Goal: Task Accomplishment & Management: Use online tool/utility

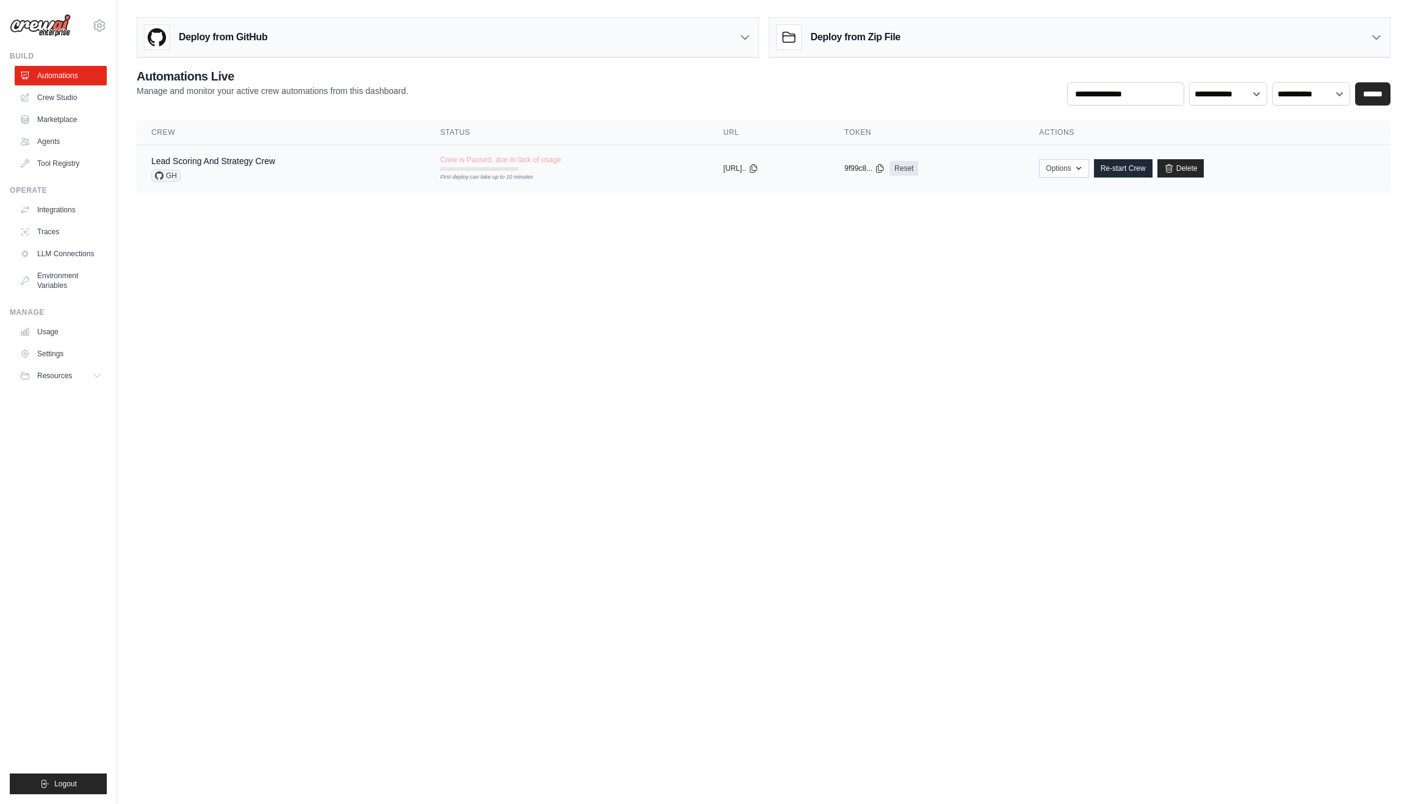
click at [237, 166] on div "Lead Scoring And Strategy Crew" at bounding box center [213, 161] width 124 height 12
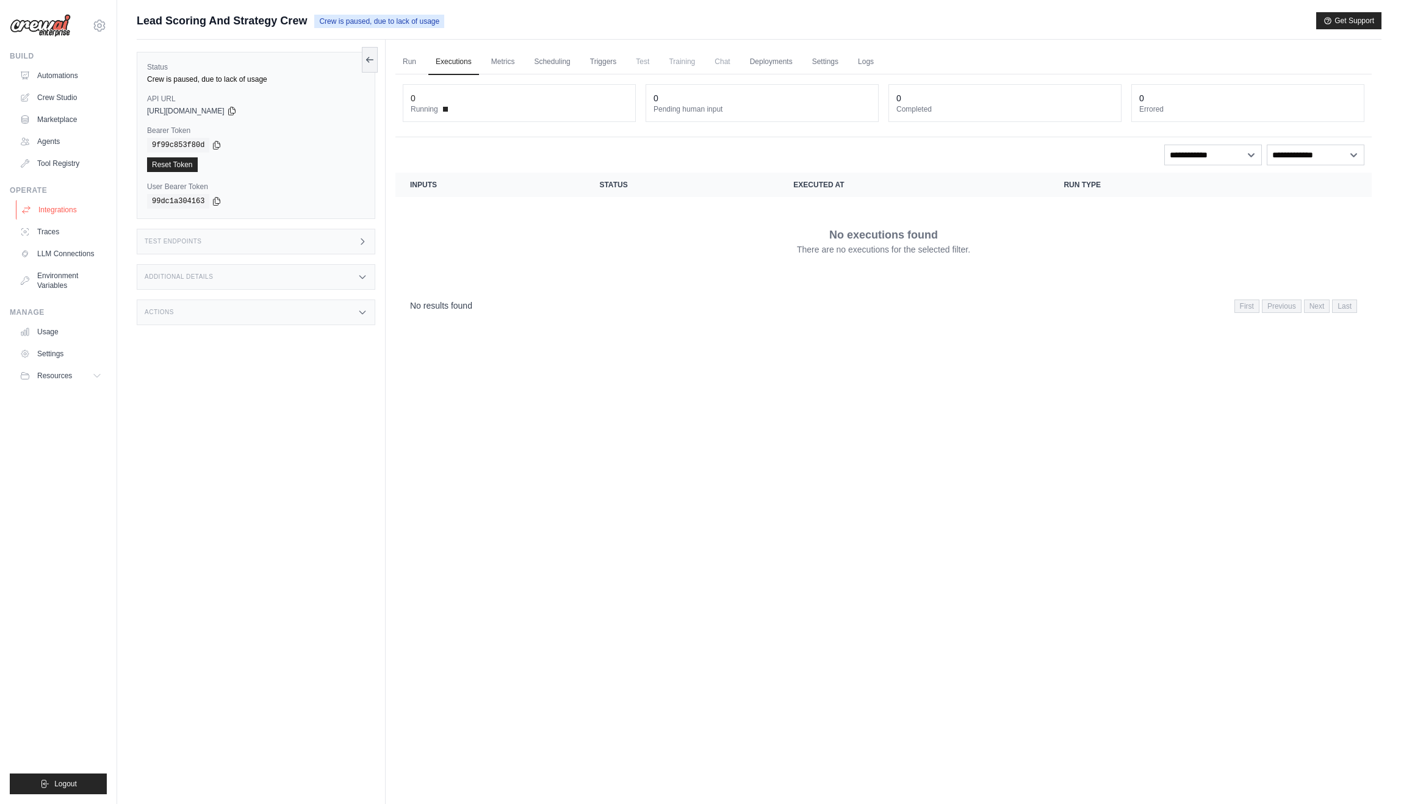
click at [62, 209] on link "Integrations" at bounding box center [62, 210] width 92 height 20
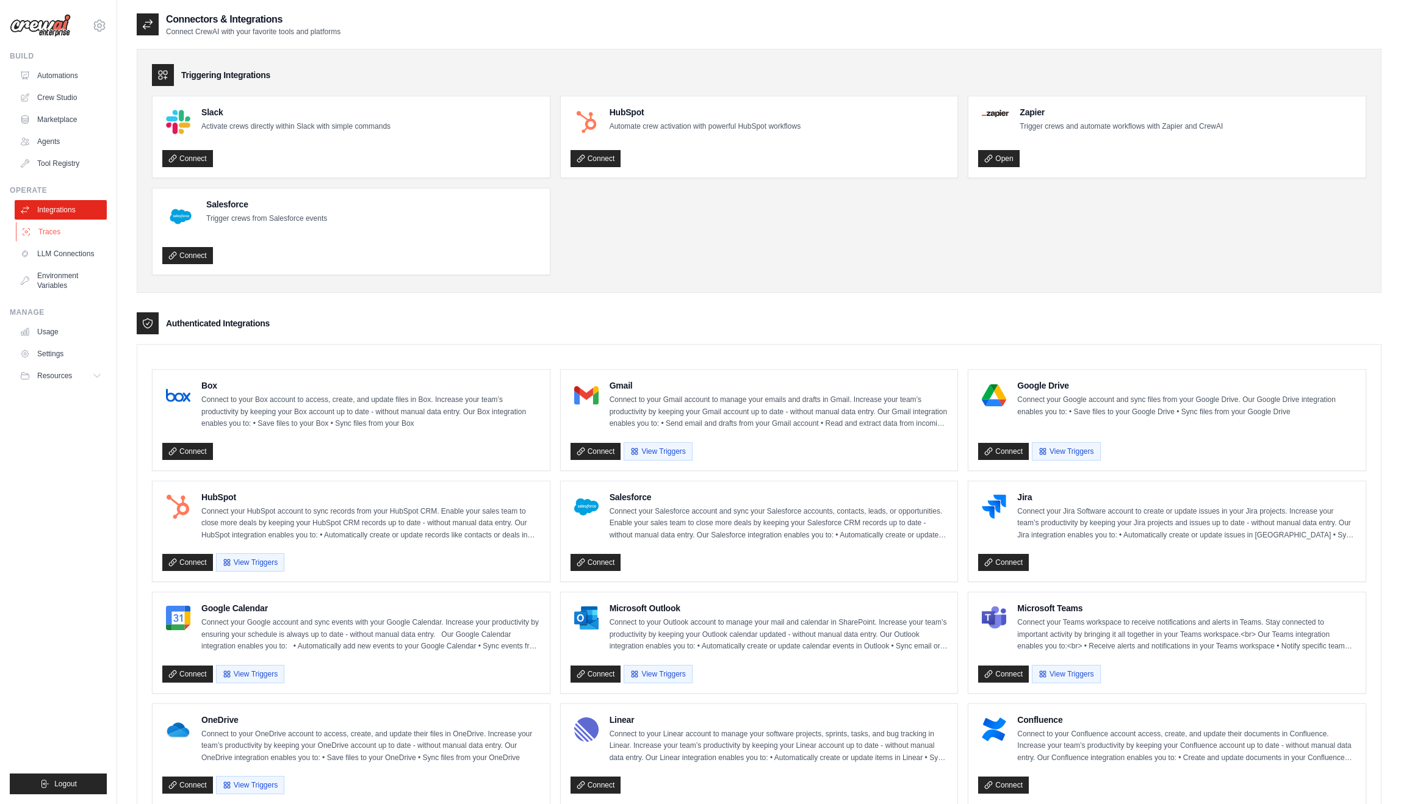
click at [53, 236] on link "Traces" at bounding box center [62, 232] width 92 height 20
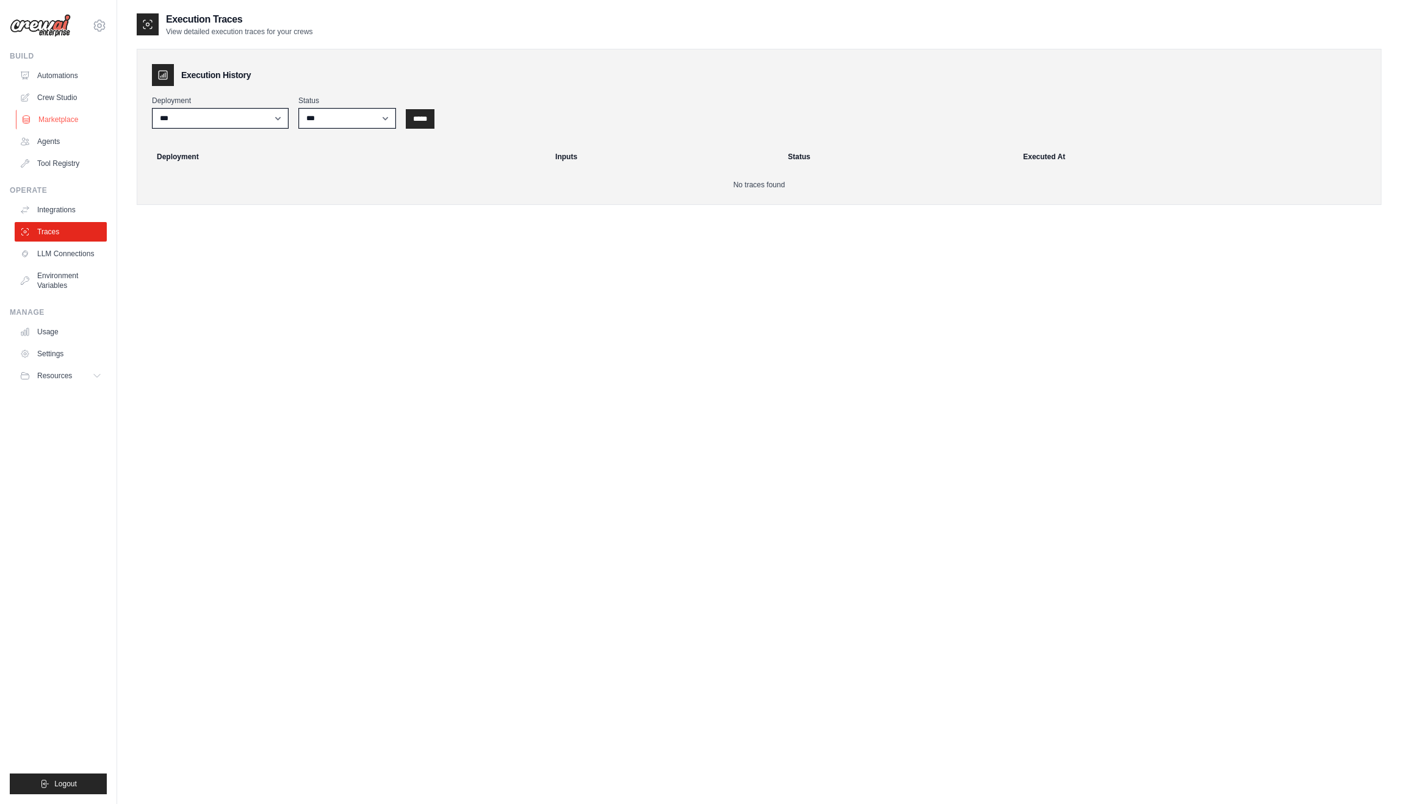
click at [71, 123] on link "Marketplace" at bounding box center [62, 120] width 92 height 20
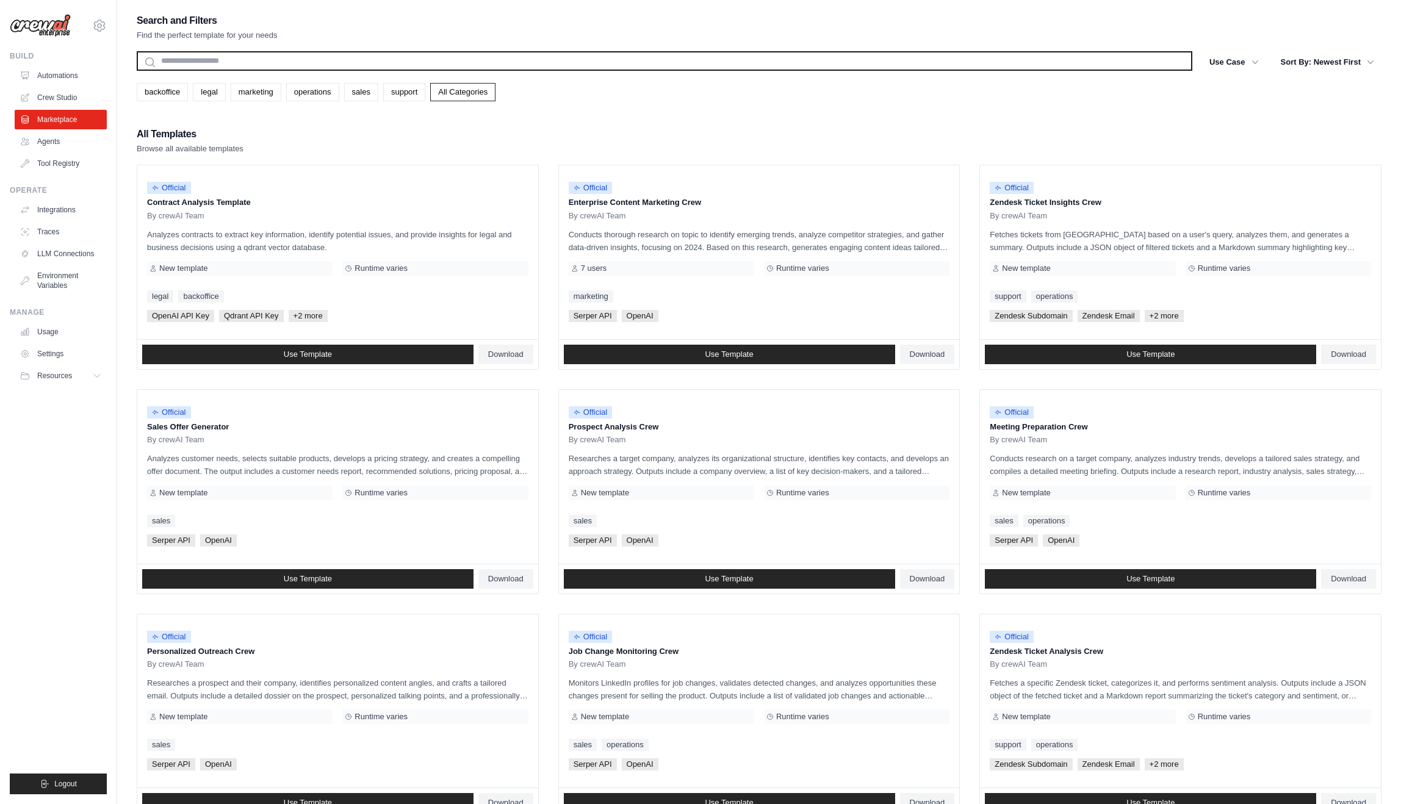
click at [328, 57] on input "text" at bounding box center [664, 61] width 1055 height 20
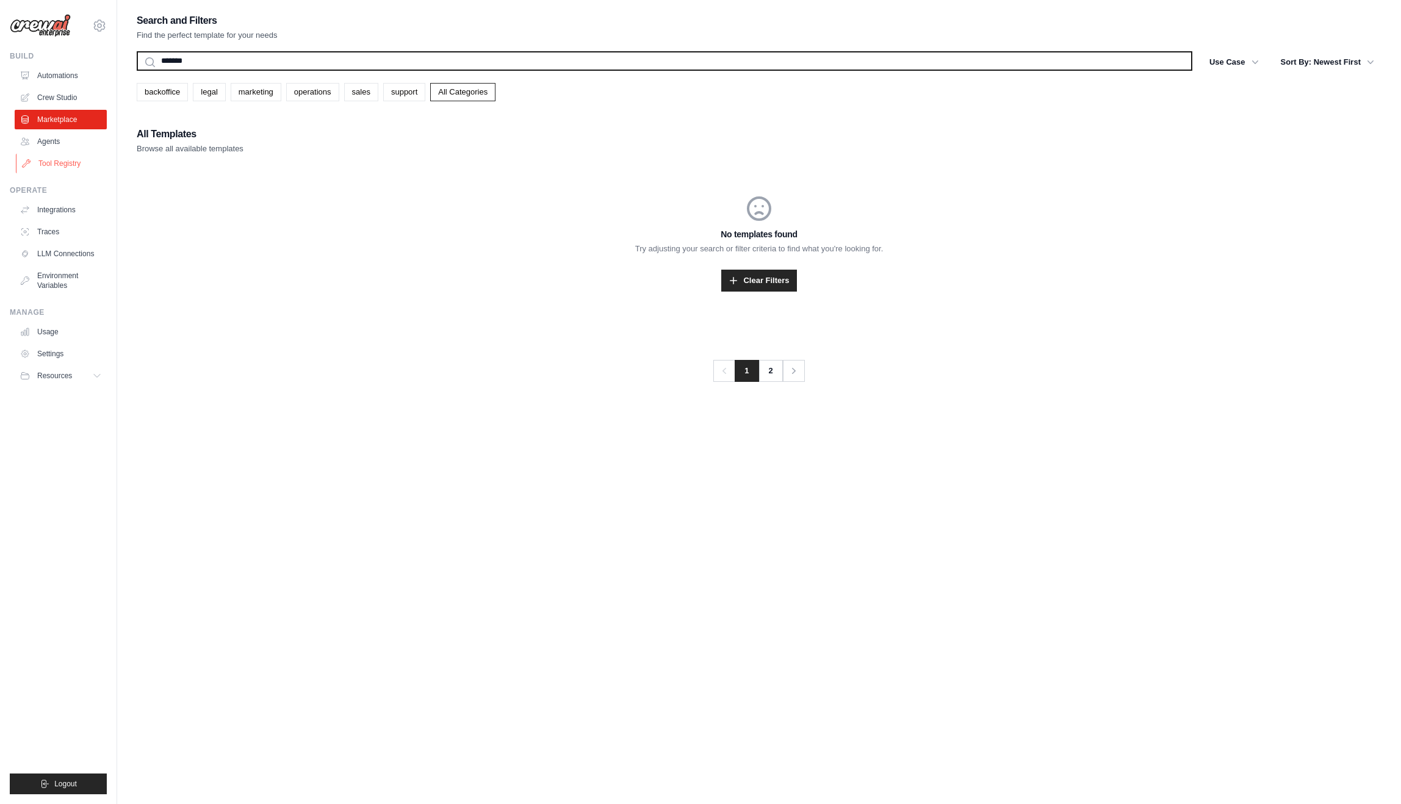
type input "*******"
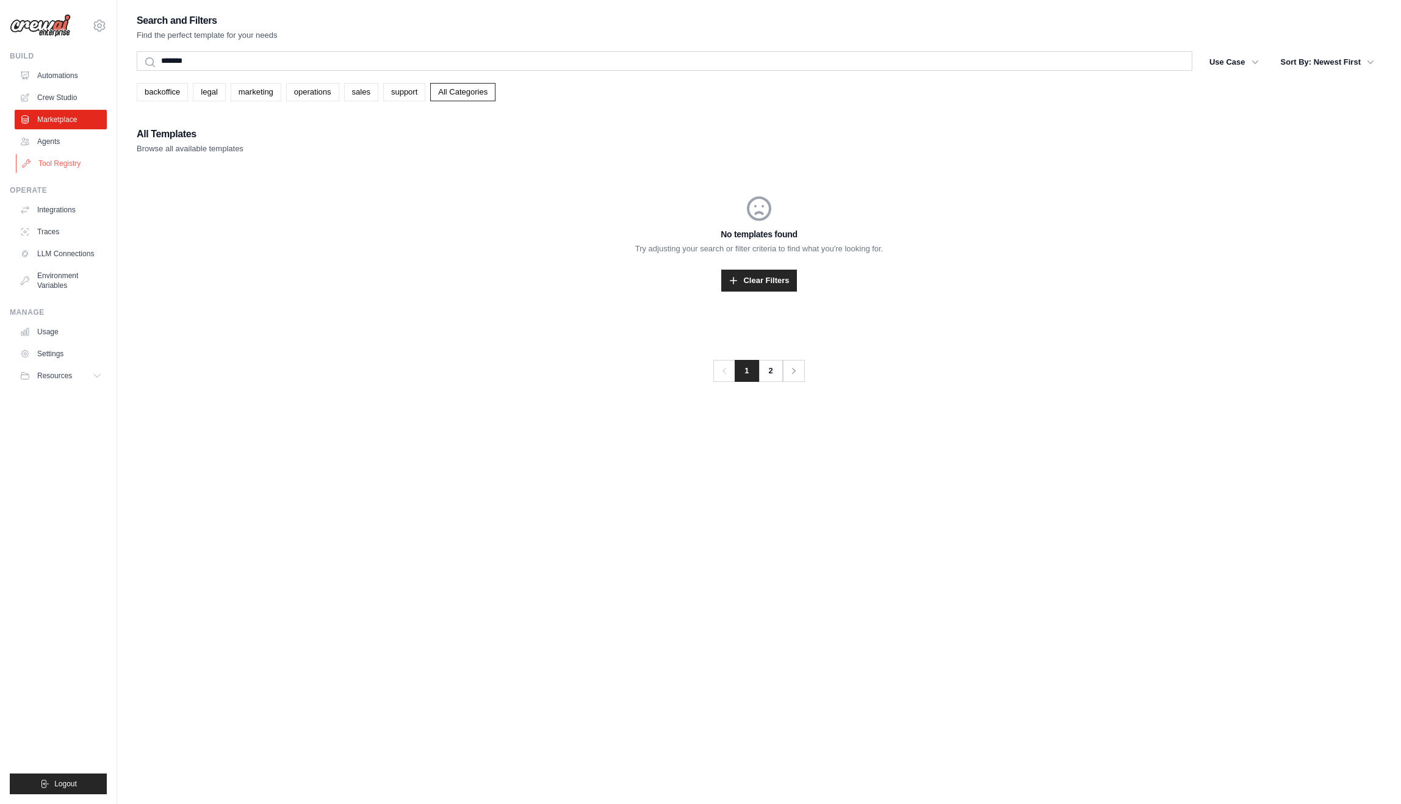
click at [82, 164] on link "Tool Registry" at bounding box center [62, 164] width 92 height 20
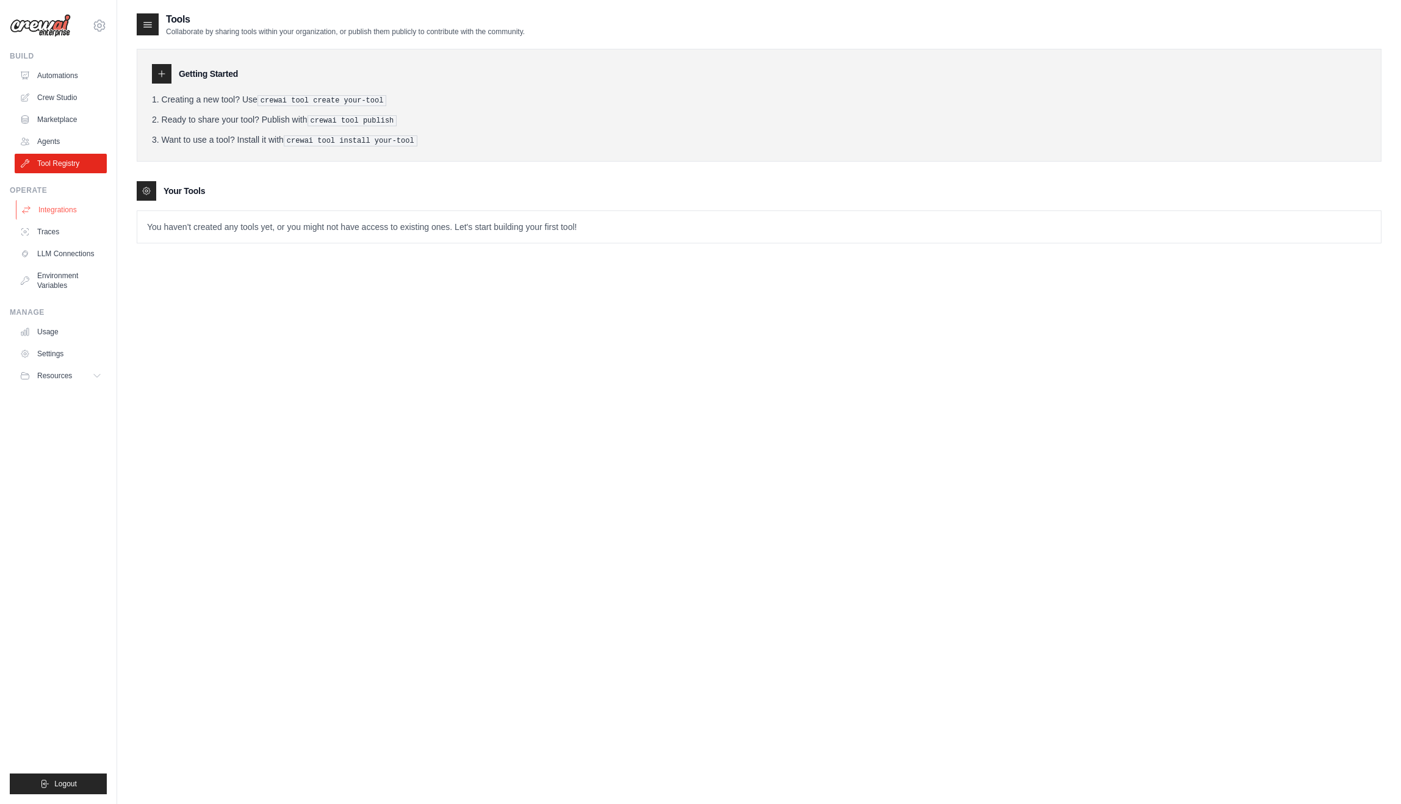
click at [79, 210] on link "Integrations" at bounding box center [62, 210] width 92 height 20
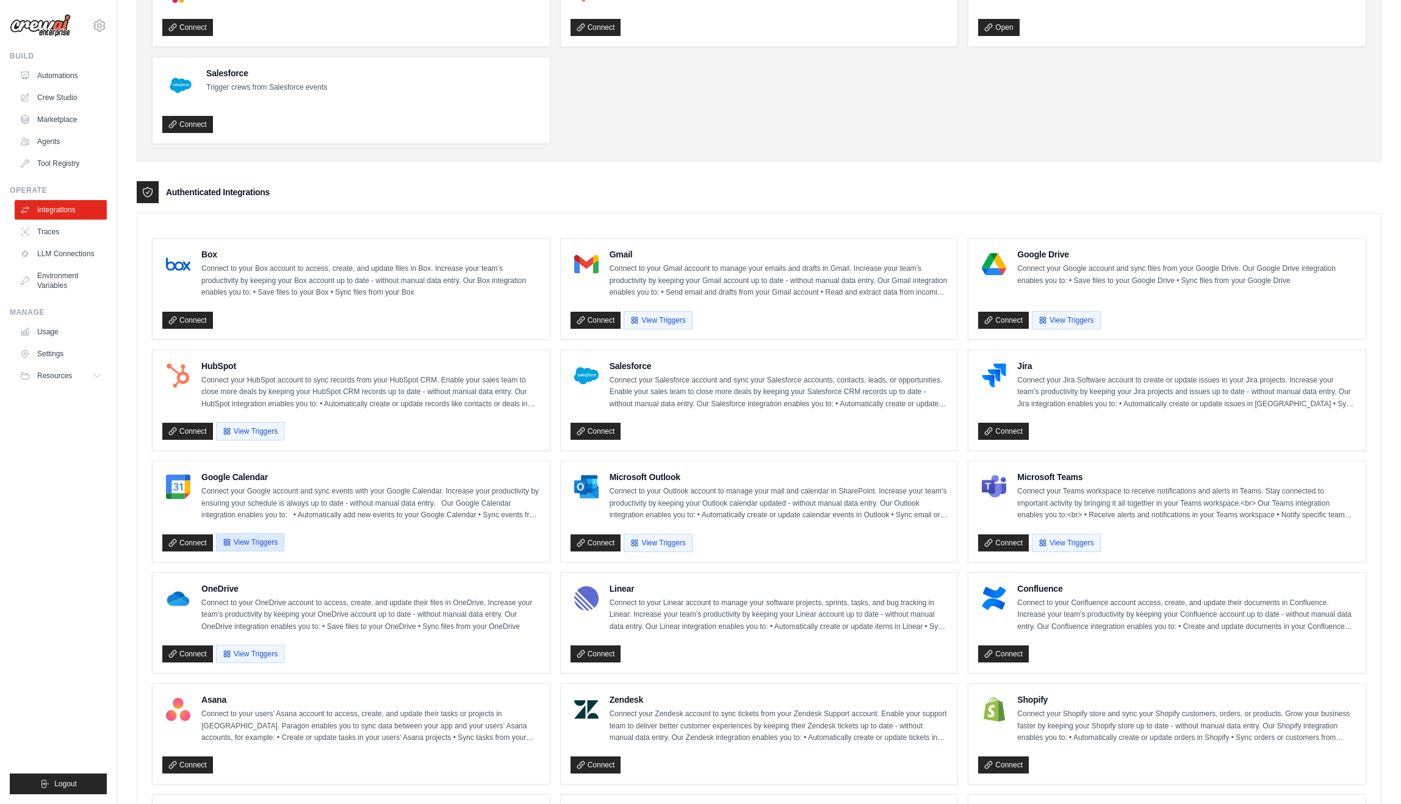
scroll to position [482, 0]
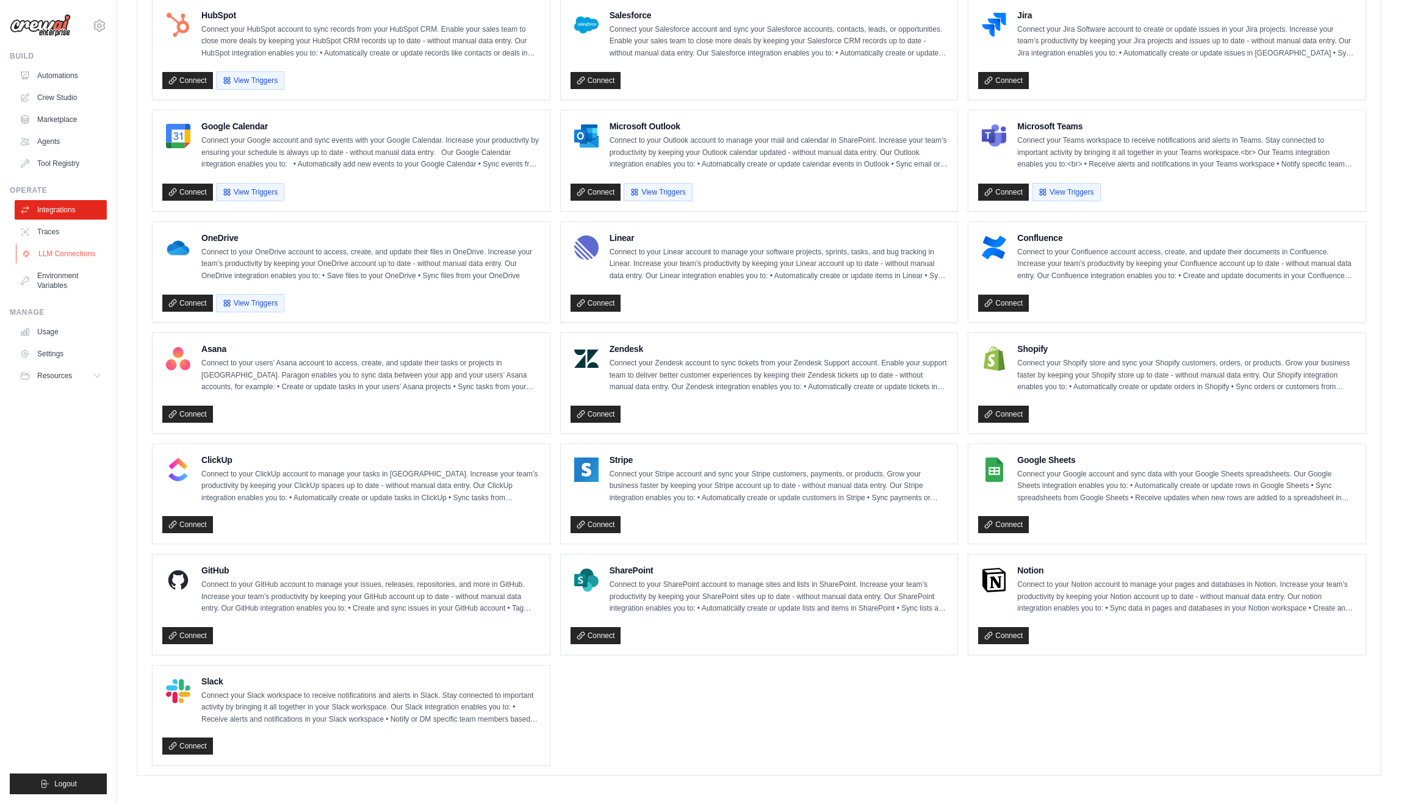
click at [66, 257] on link "LLM Connections" at bounding box center [62, 254] width 92 height 20
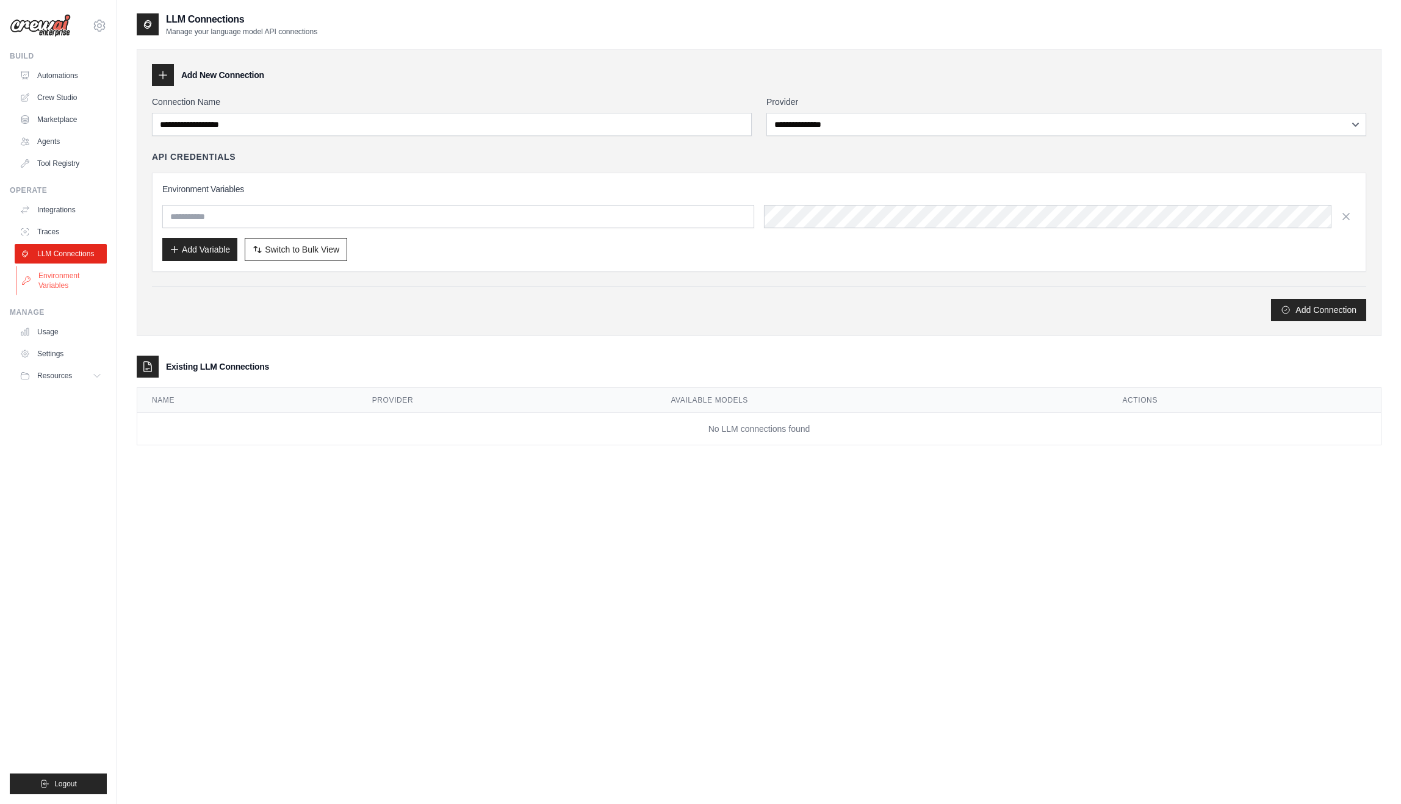
click at [61, 284] on link "Environment Variables" at bounding box center [62, 280] width 92 height 29
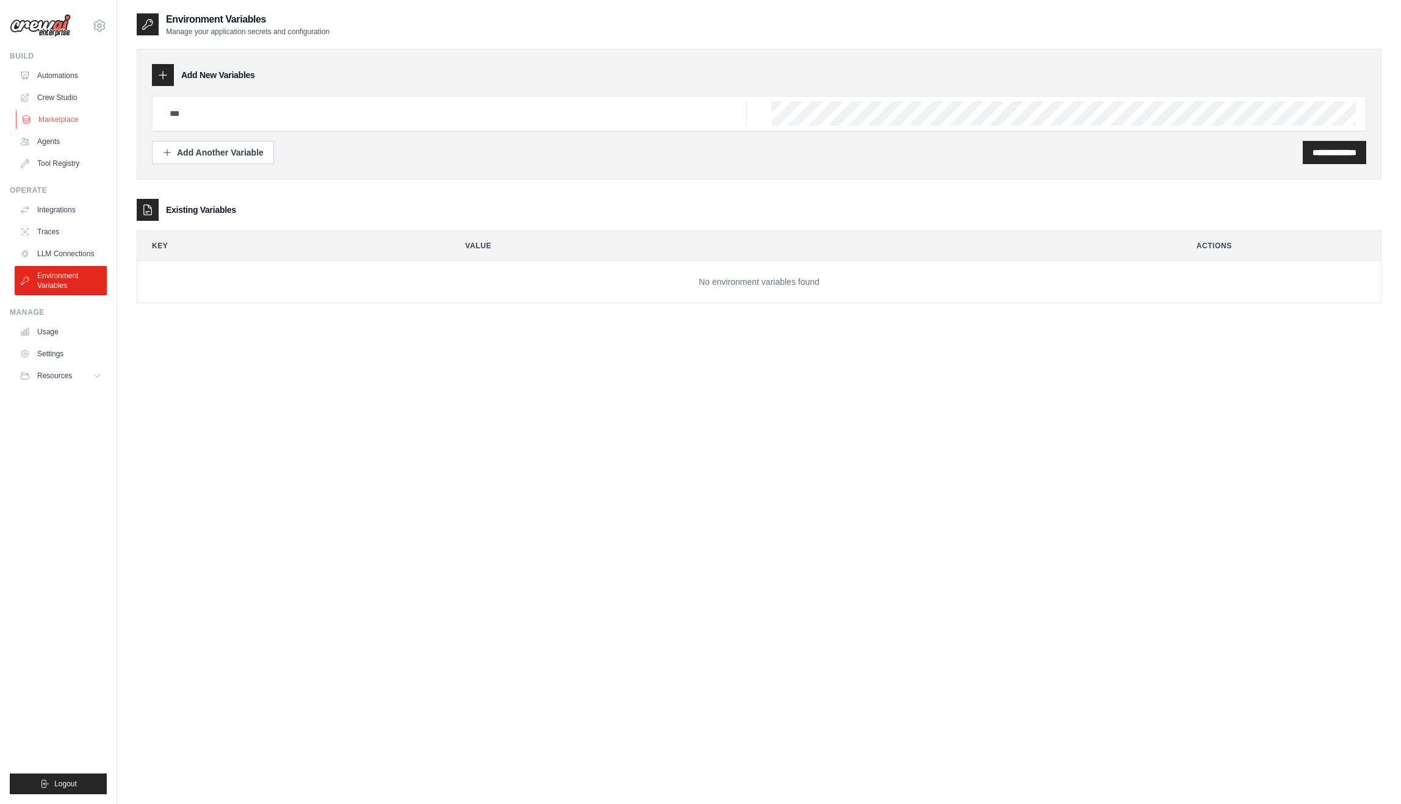
click at [59, 122] on link "Marketplace" at bounding box center [62, 120] width 92 height 20
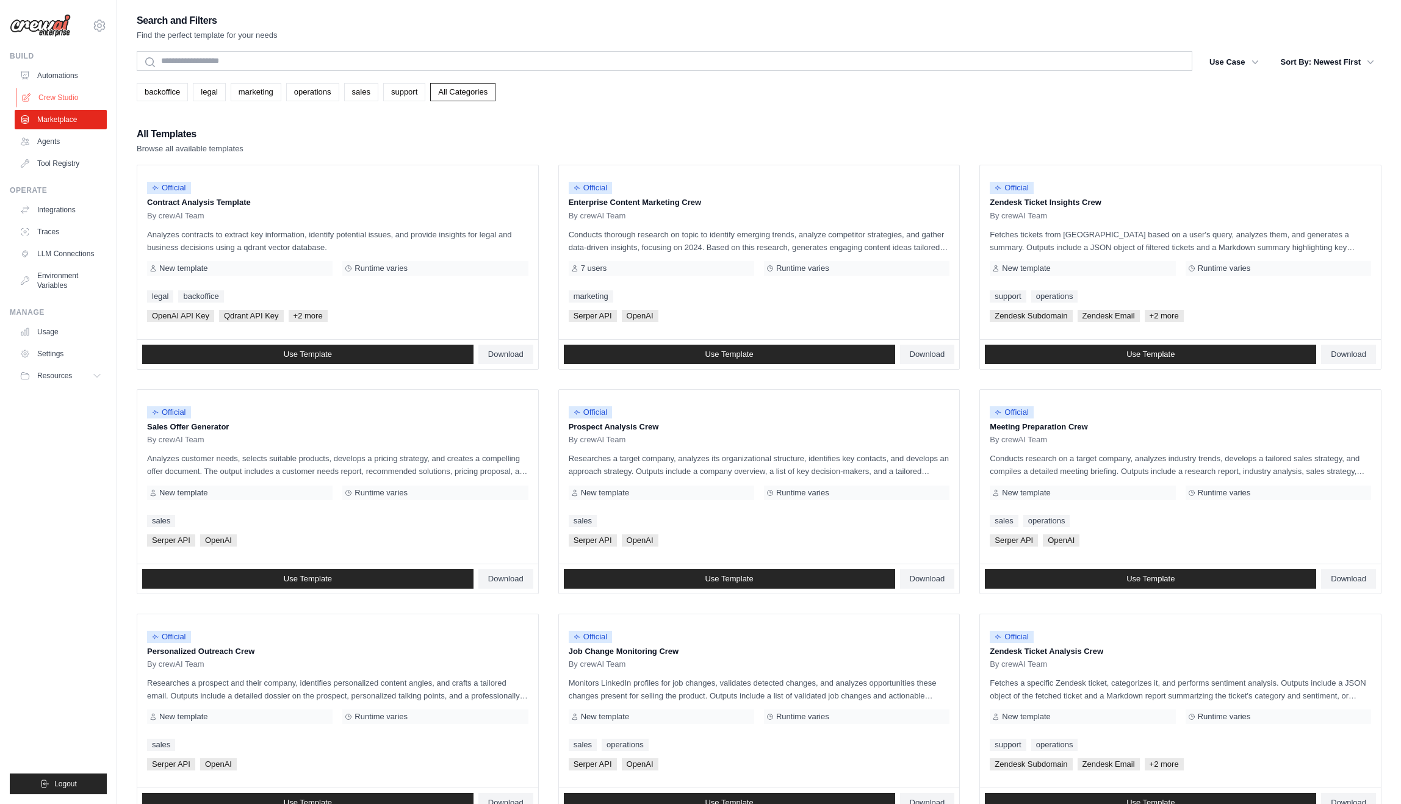
click at [66, 88] on link "Crew Studio" at bounding box center [62, 98] width 92 height 20
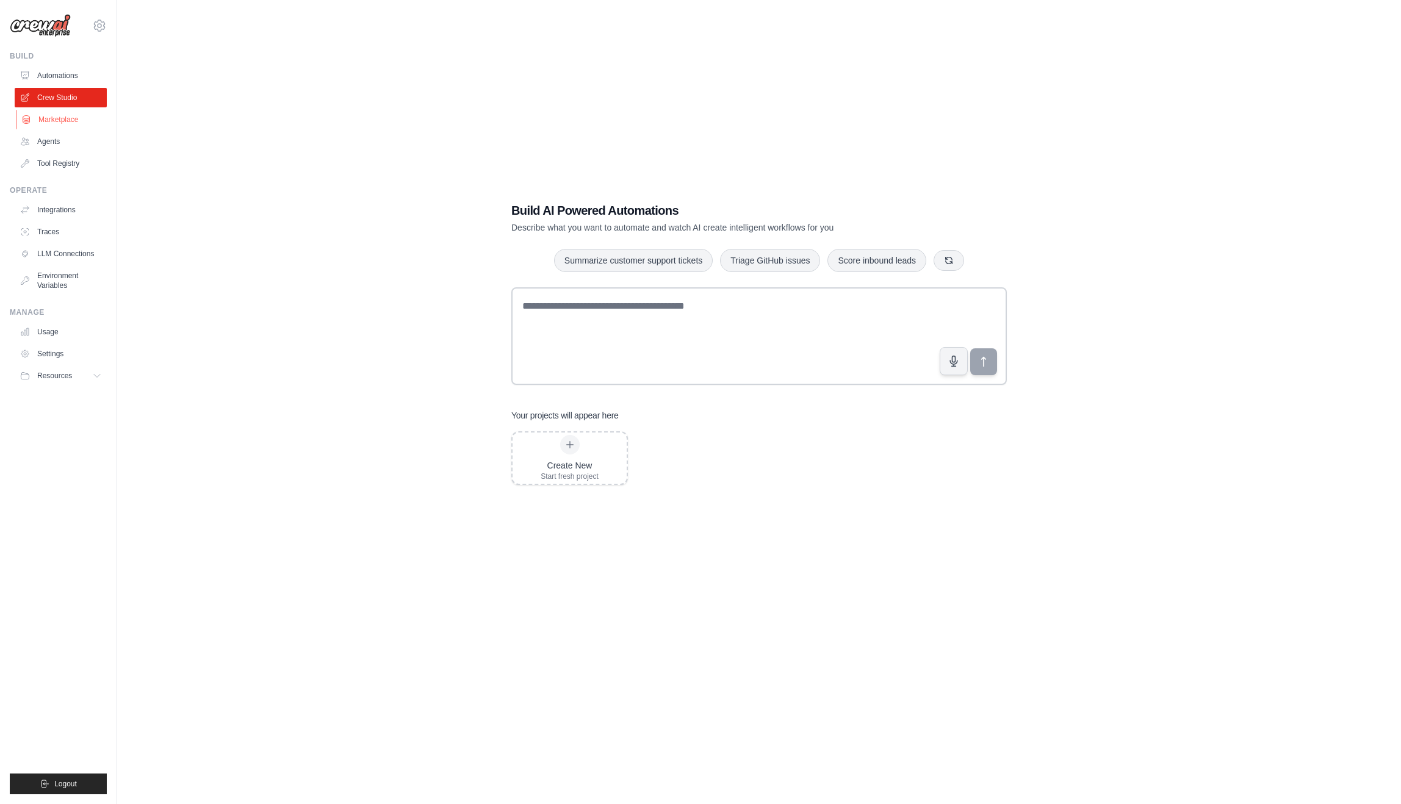
click at [83, 115] on link "Marketplace" at bounding box center [62, 120] width 92 height 20
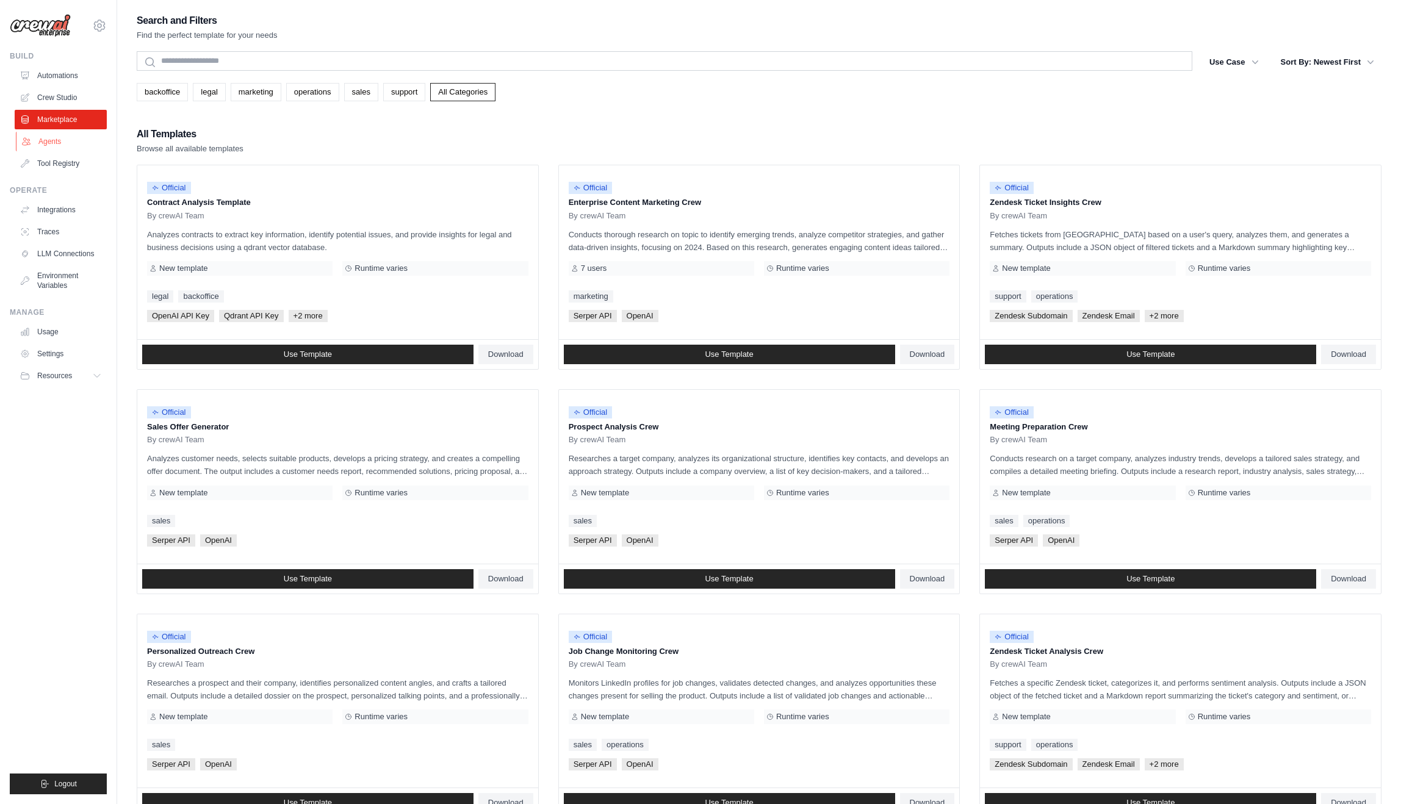
click at [78, 139] on link "Agents" at bounding box center [62, 142] width 92 height 20
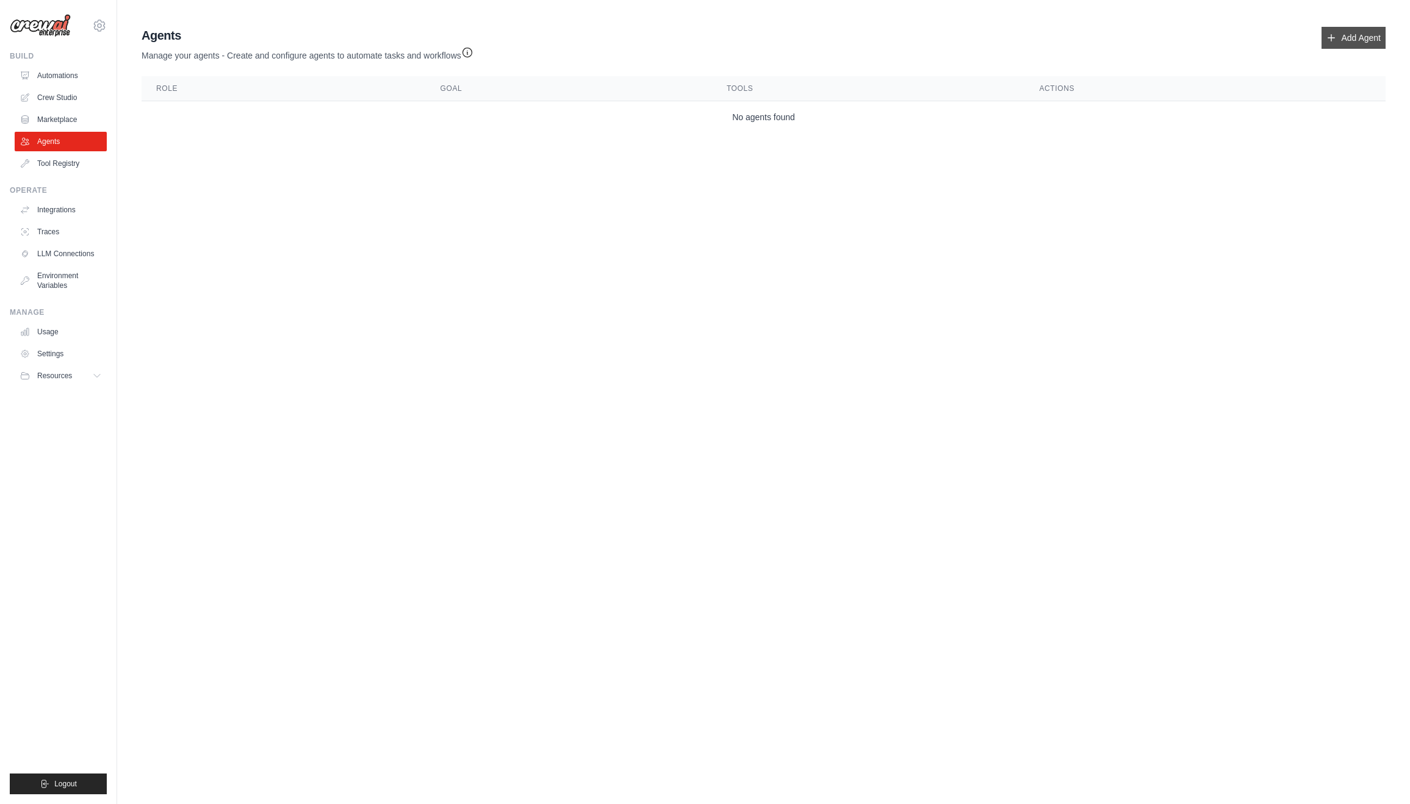
click at [1334, 40] on icon at bounding box center [1331, 38] width 10 height 10
click at [1353, 41] on link "Add Agent" at bounding box center [1353, 38] width 64 height 22
click at [65, 160] on link "Tool Registry" at bounding box center [62, 164] width 92 height 20
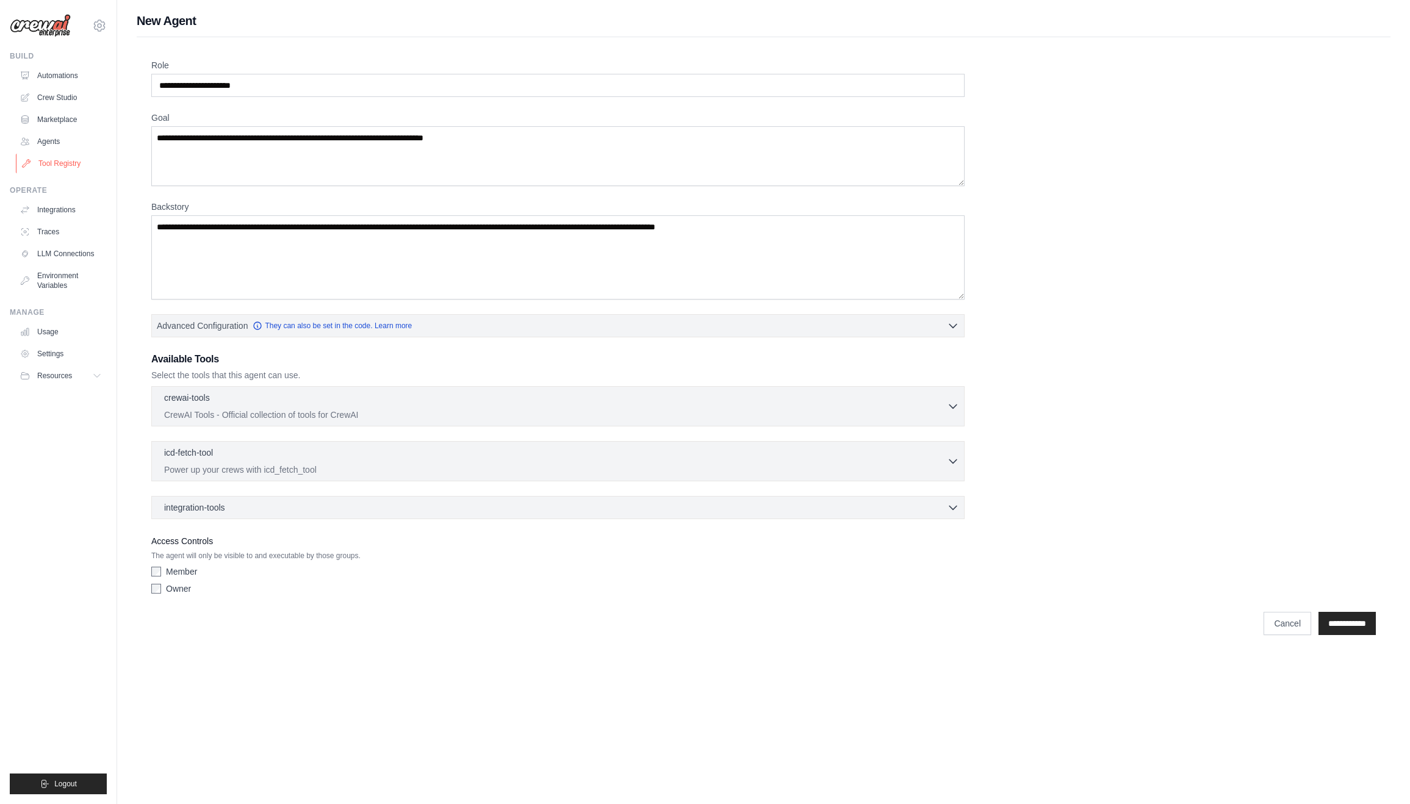
click at [80, 161] on link "Tool Registry" at bounding box center [62, 164] width 92 height 20
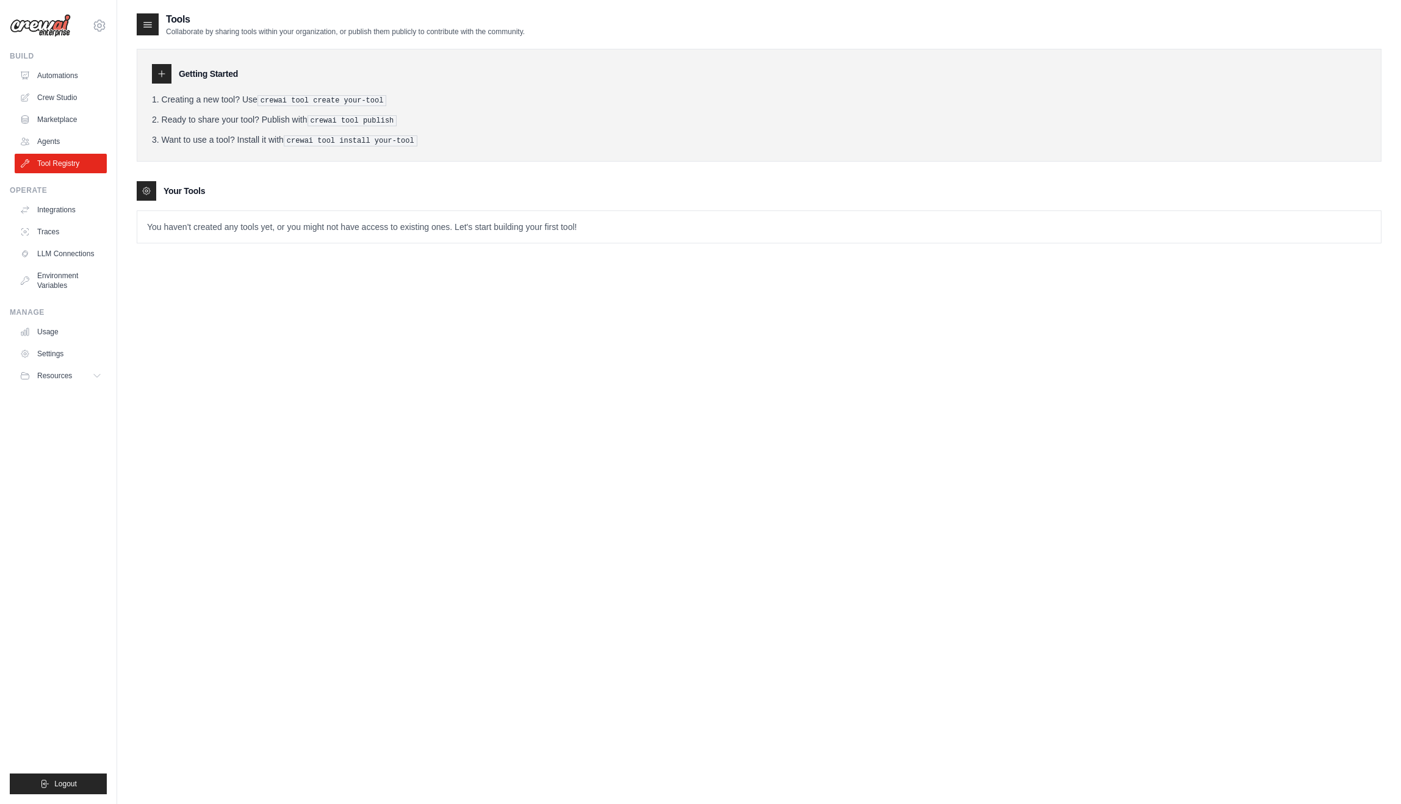
click at [214, 232] on p "You haven't created any tools yet, or you might not have access to existing one…" at bounding box center [758, 227] width 1243 height 32
click at [283, 99] on pre "crewai tool create your-tool" at bounding box center [321, 100] width 129 height 11
drag, startPoint x: 235, startPoint y: 102, endPoint x: 309, endPoint y: 102, distance: 73.8
click at [309, 102] on li "Creating a new tool? Use crewai tool create your-tool" at bounding box center [759, 99] width 1214 height 13
click at [355, 106] on ol "Creating a new tool? Use crewai tool create your-tool Ready to share your tool?…" at bounding box center [759, 119] width 1214 height 53
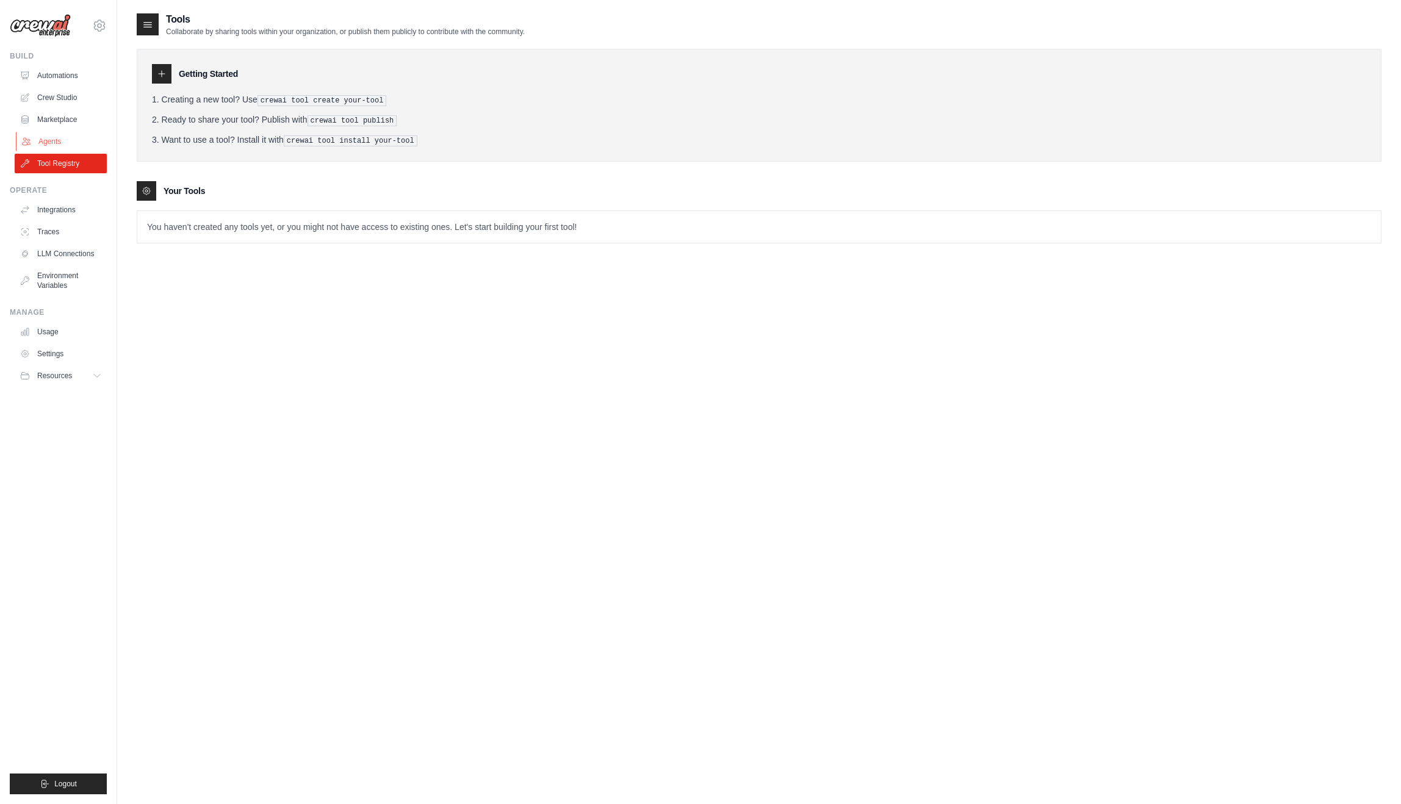
click at [74, 137] on link "Agents" at bounding box center [62, 142] width 92 height 20
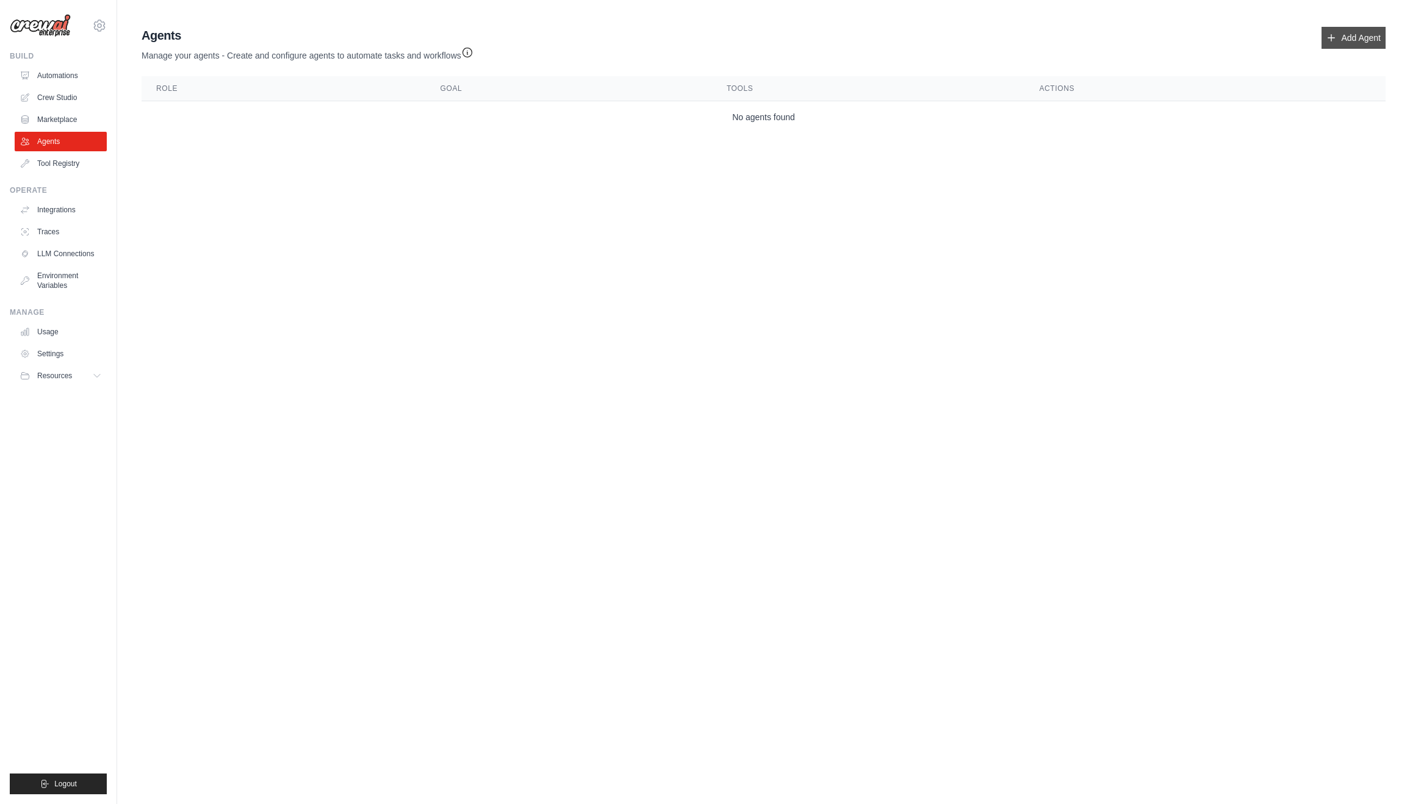
click at [1350, 45] on link "Add Agent" at bounding box center [1353, 38] width 64 height 22
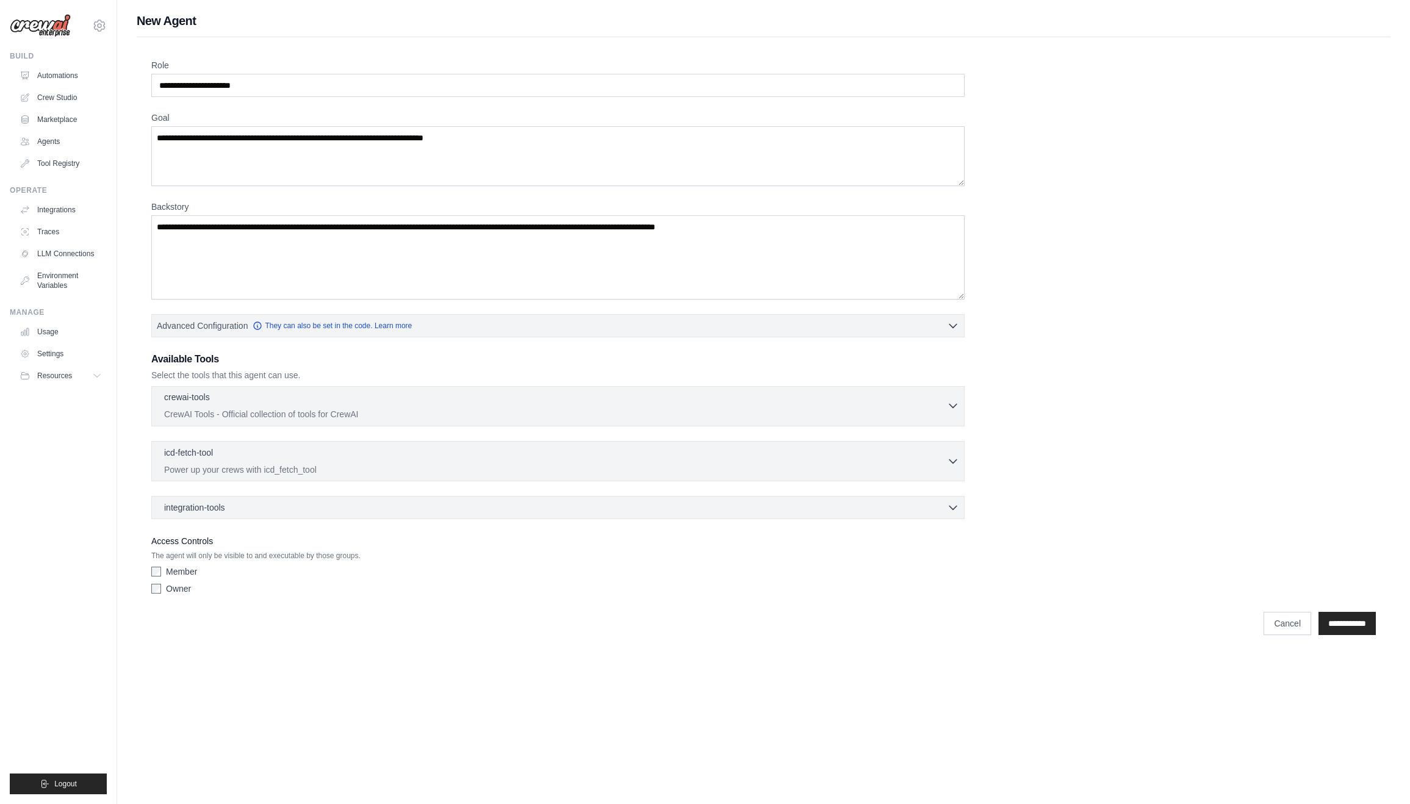
click at [288, 420] on p "CrewAI Tools - Official collection of tools for CrewAI" at bounding box center [555, 414] width 783 height 12
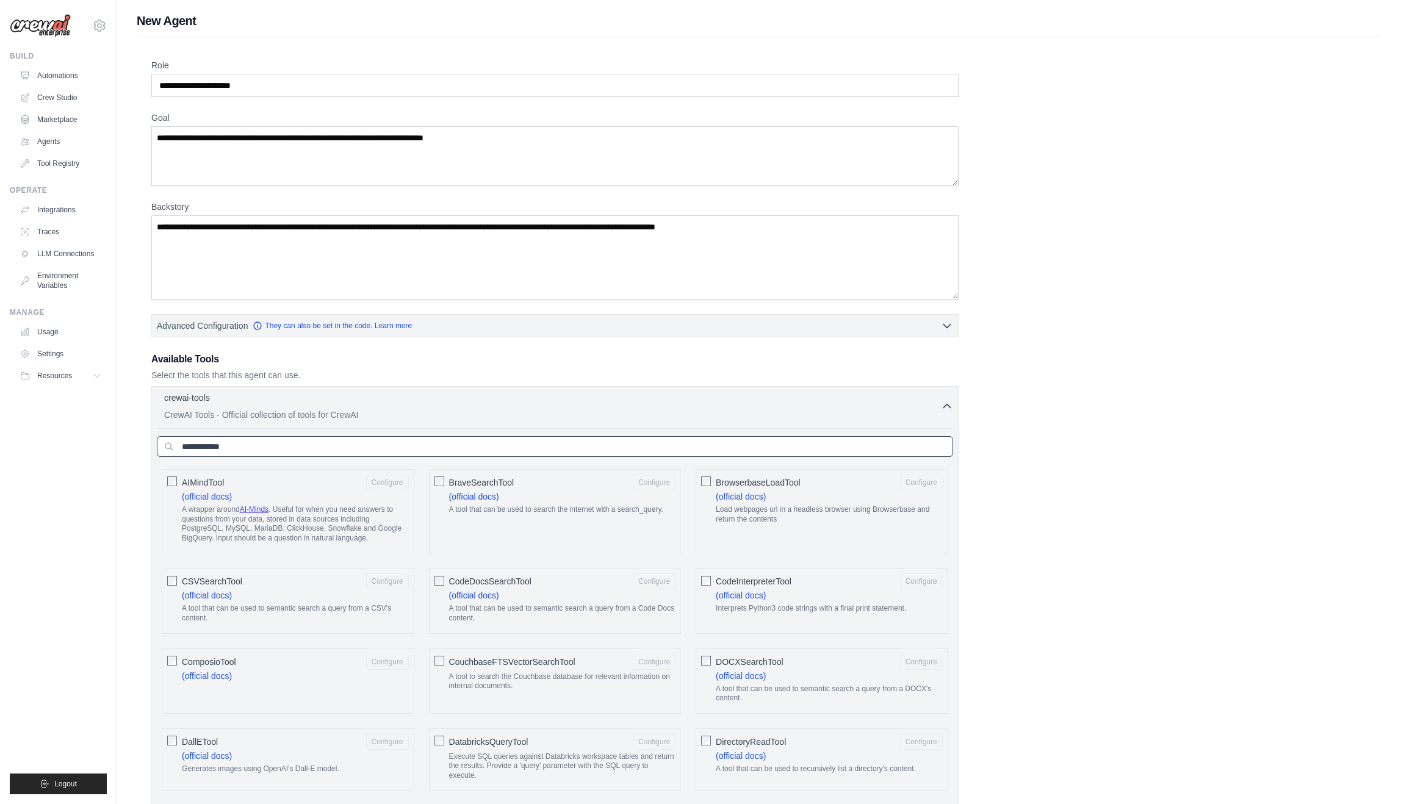
click at [350, 447] on input "text" at bounding box center [555, 446] width 796 height 21
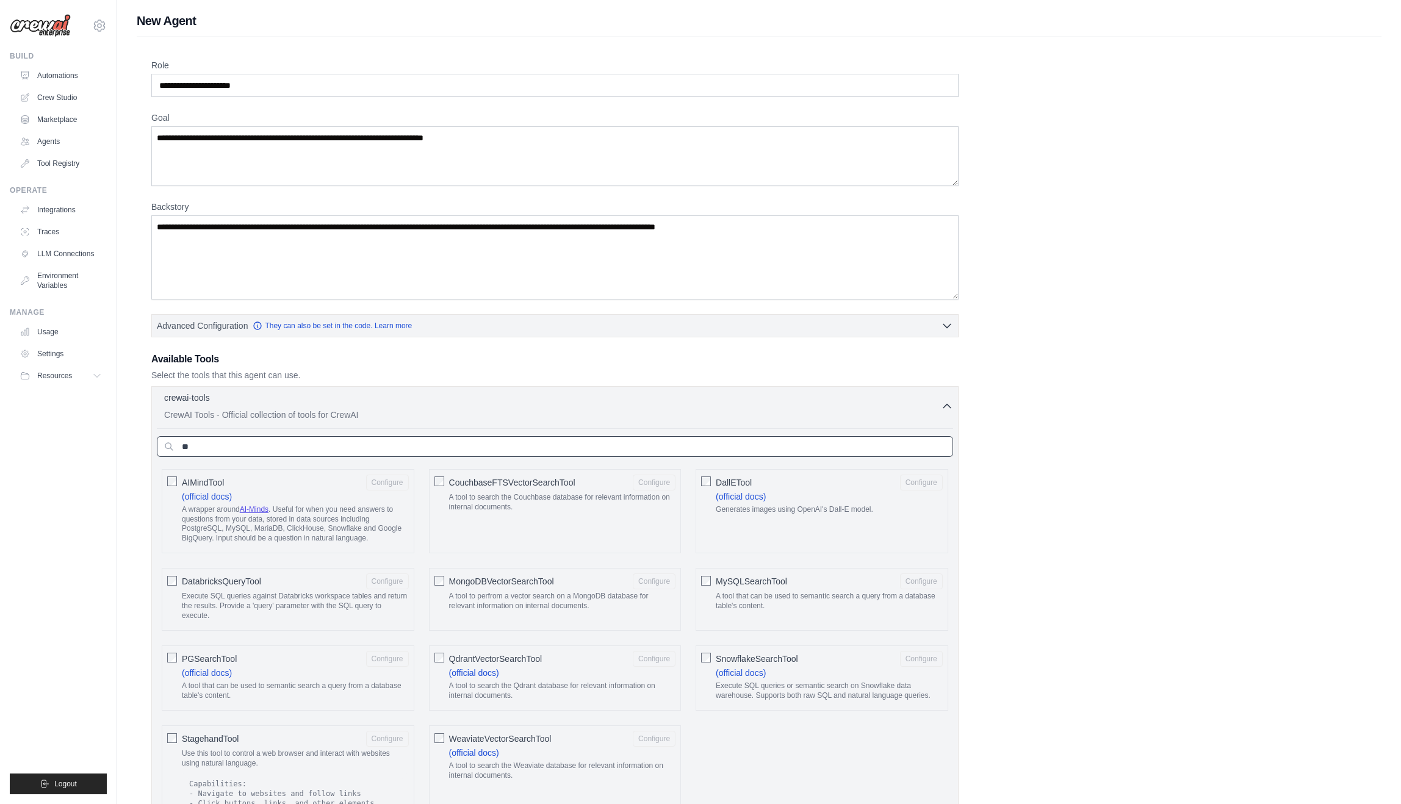
type input "*"
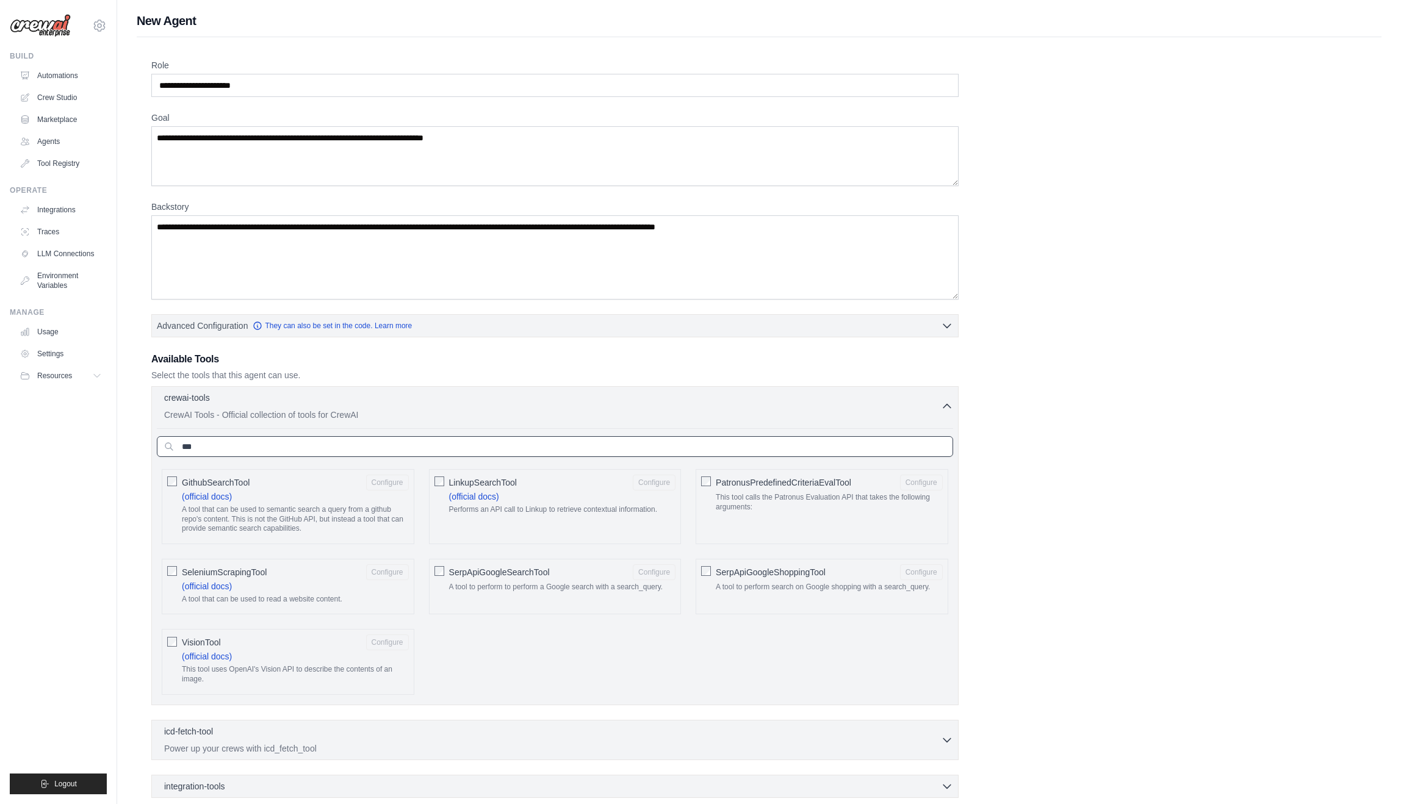
type input "***"
